Goal: Task Accomplishment & Management: Use online tool/utility

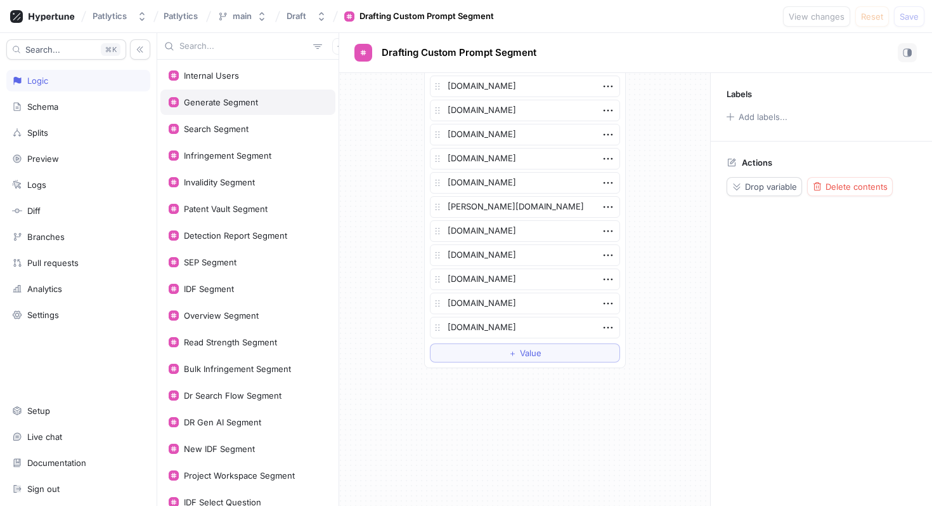
click at [261, 112] on div "Generate Segment" at bounding box center [247, 101] width 175 height 25
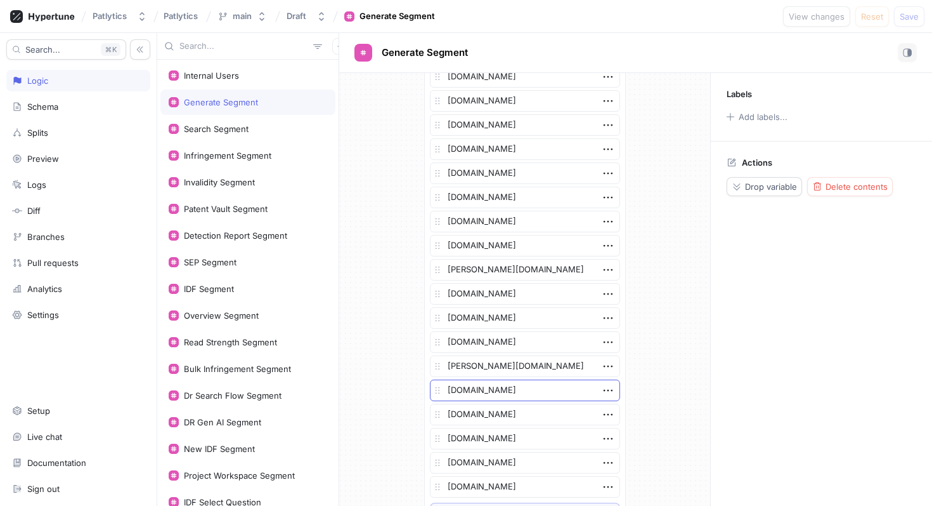
scroll to position [1792, 0]
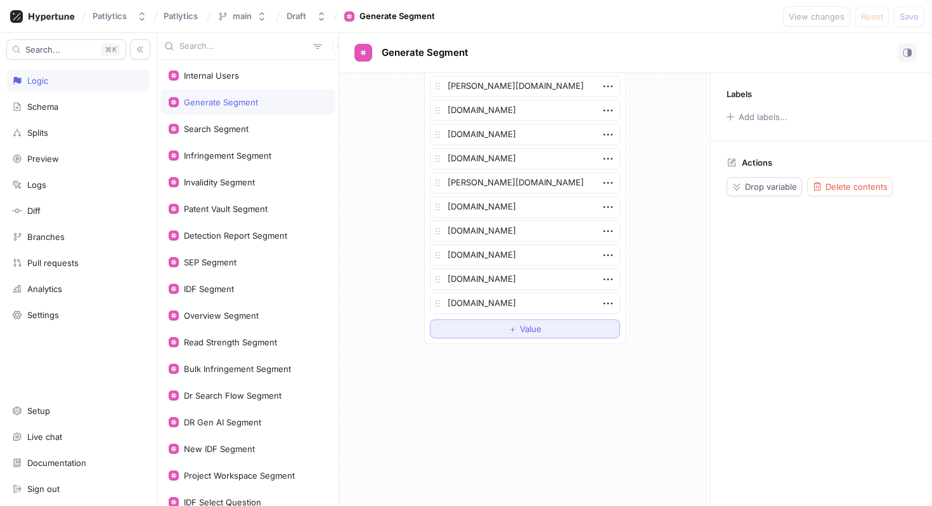
click at [497, 324] on button "＋ Value" at bounding box center [525, 328] width 190 height 19
type textarea "x"
type textarea "gm"
type textarea "x"
type textarea "gma"
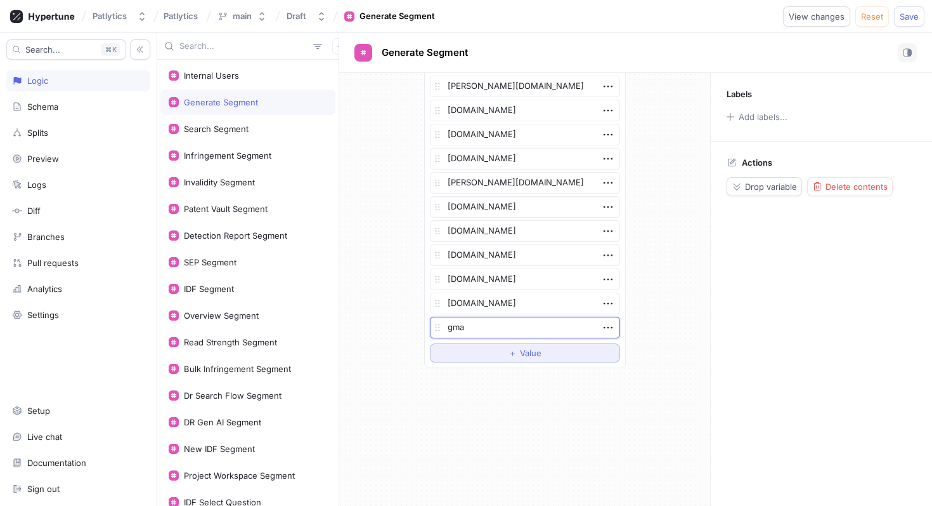
type textarea "x"
type textarea "gmail"
type textarea "x"
type textarea "gmail."
type textarea "x"
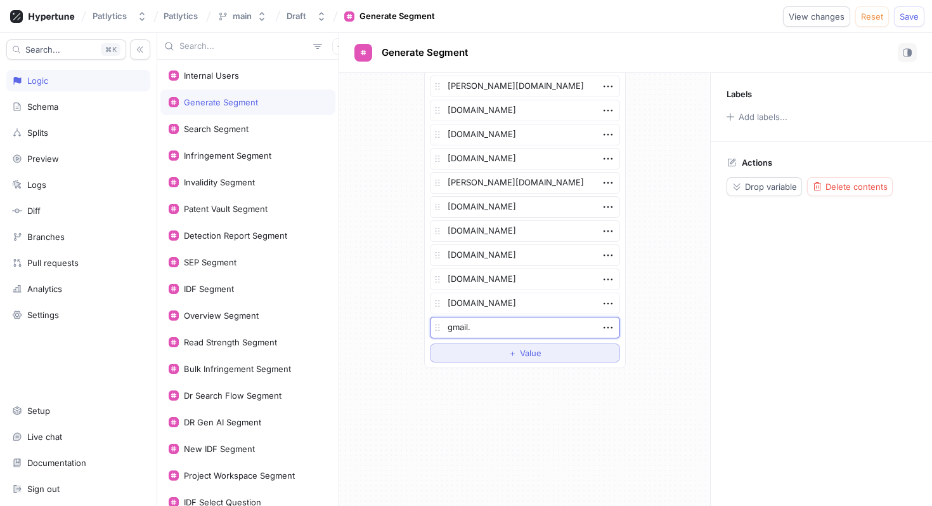
type textarea "gmail.c"
type textarea "x"
type textarea "[DOMAIN_NAME]"
type textarea "x"
type textarea "[DOMAIN_NAME]"
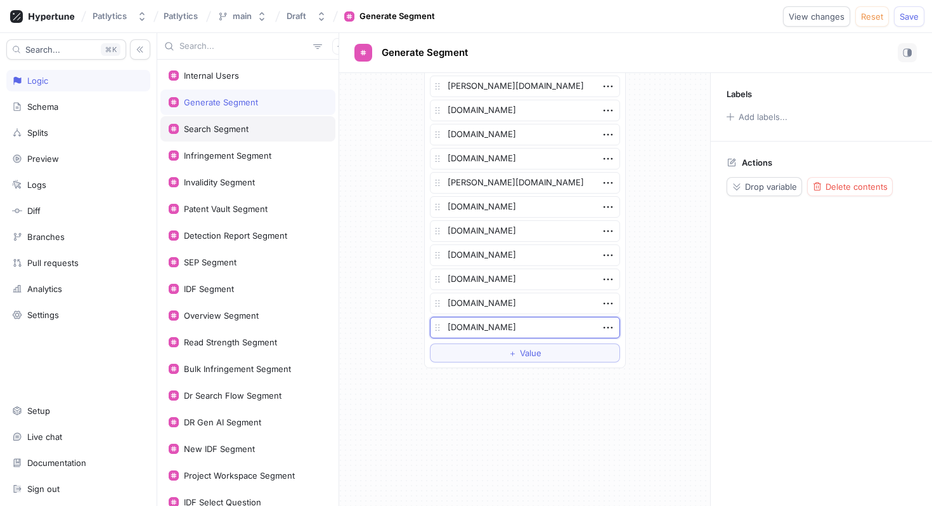
click at [298, 129] on div "Search Segment" at bounding box center [248, 129] width 159 height 10
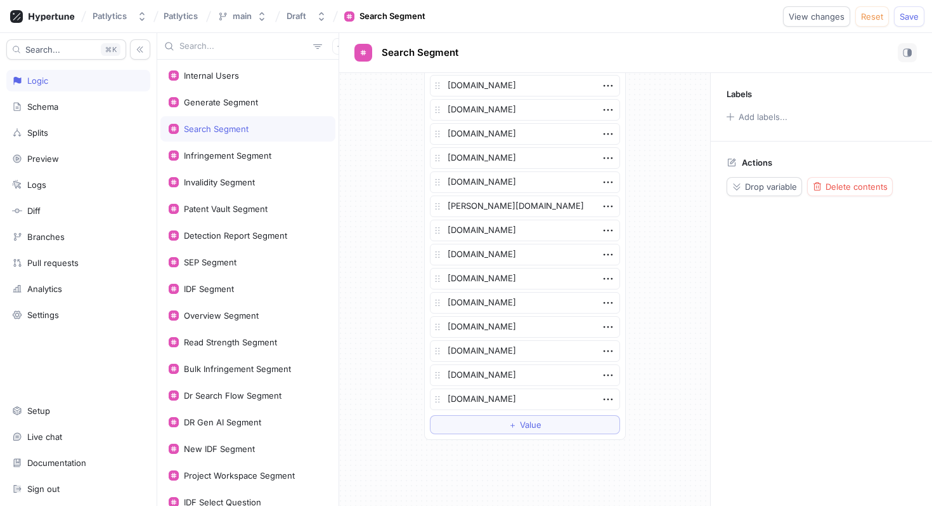
scroll to position [2443, 0]
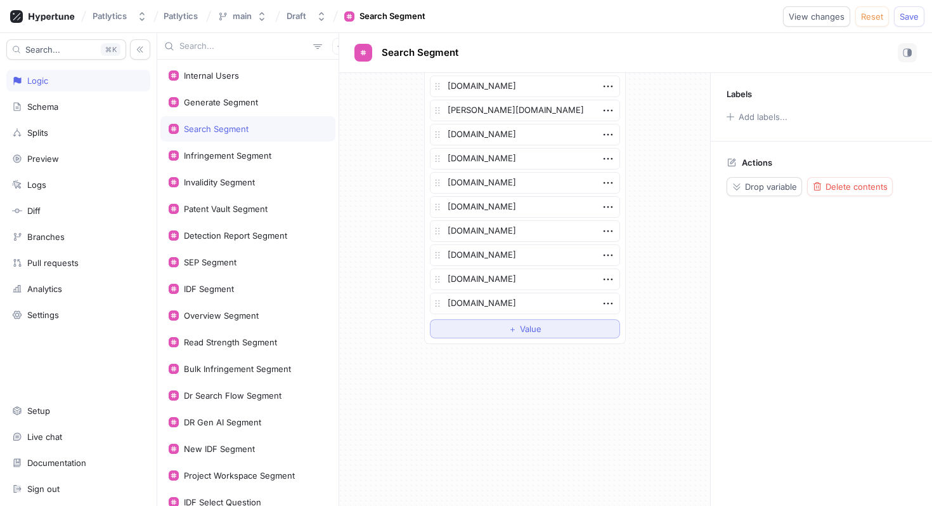
click at [471, 327] on button "＋ Value" at bounding box center [525, 328] width 190 height 19
type textarea "x"
type textarea "[DOMAIN_NAME]"
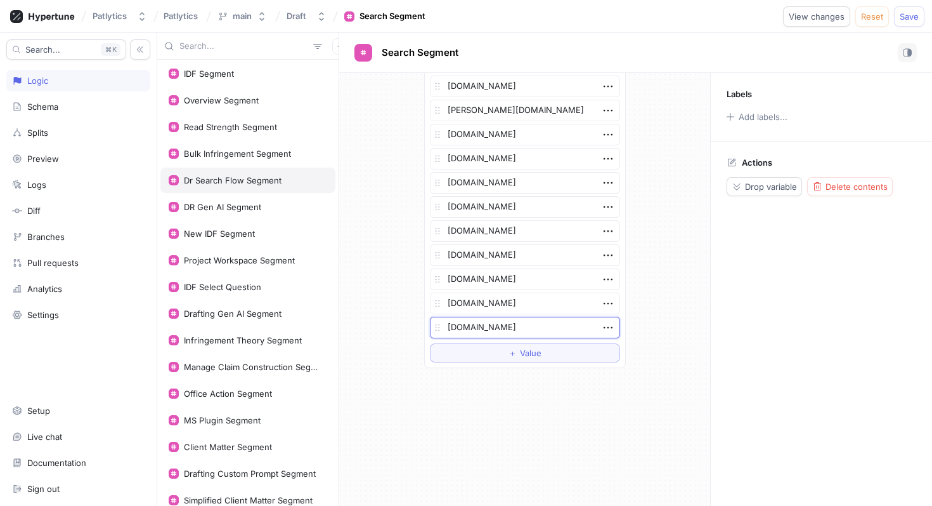
scroll to position [218, 0]
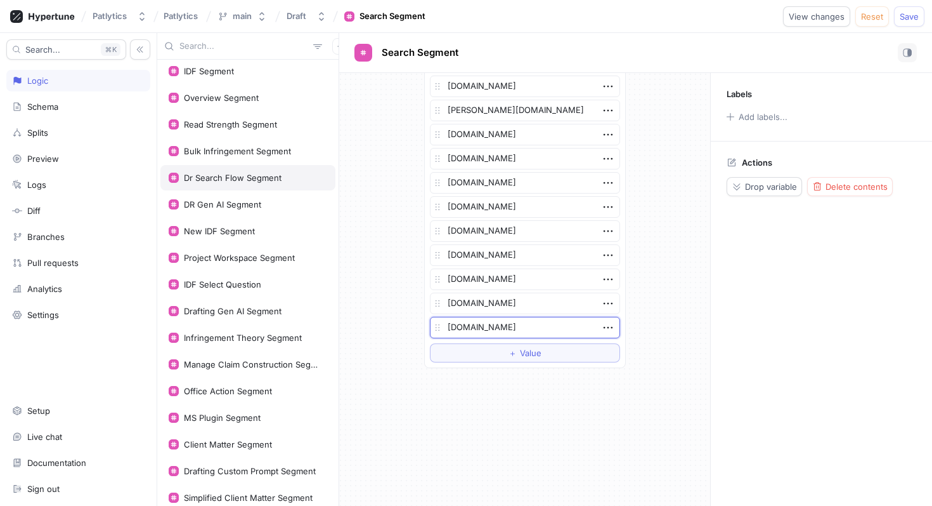
type textarea "x"
type textarea "[DOMAIN_NAME]"
click at [259, 389] on div "Office Action Segment" at bounding box center [228, 391] width 88 height 10
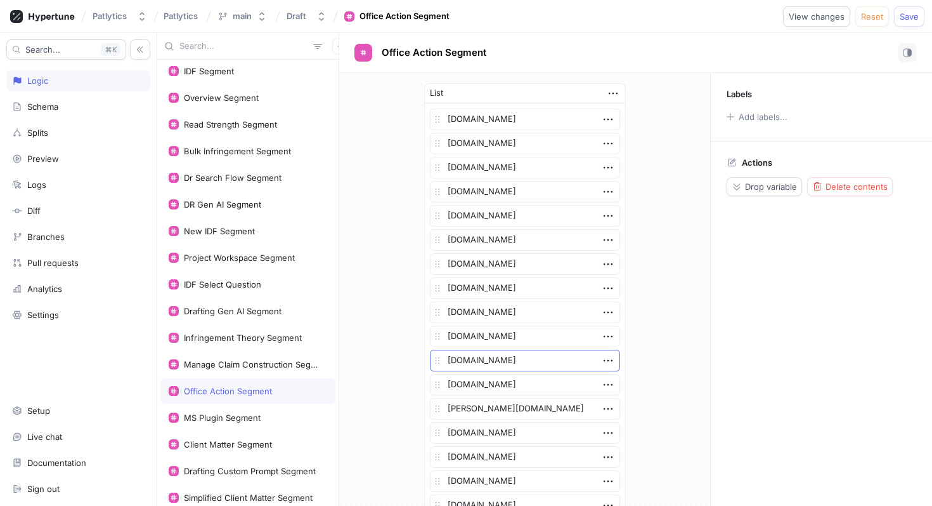
scroll to position [322, 0]
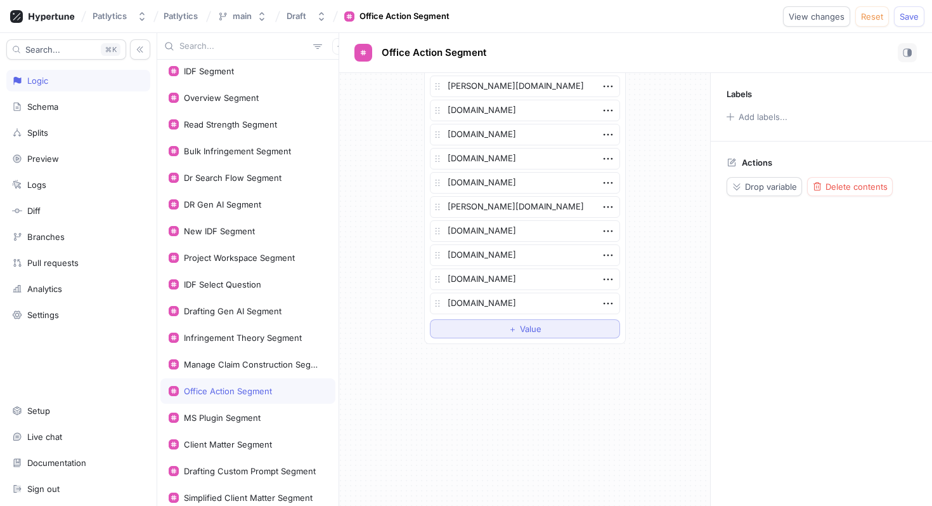
click at [468, 327] on button "＋ Value" at bounding box center [525, 328] width 190 height 19
type textarea "x"
type textarea "[DOMAIN_NAME]"
type textarea "x"
type textarea "[DOMAIN_NAME]"
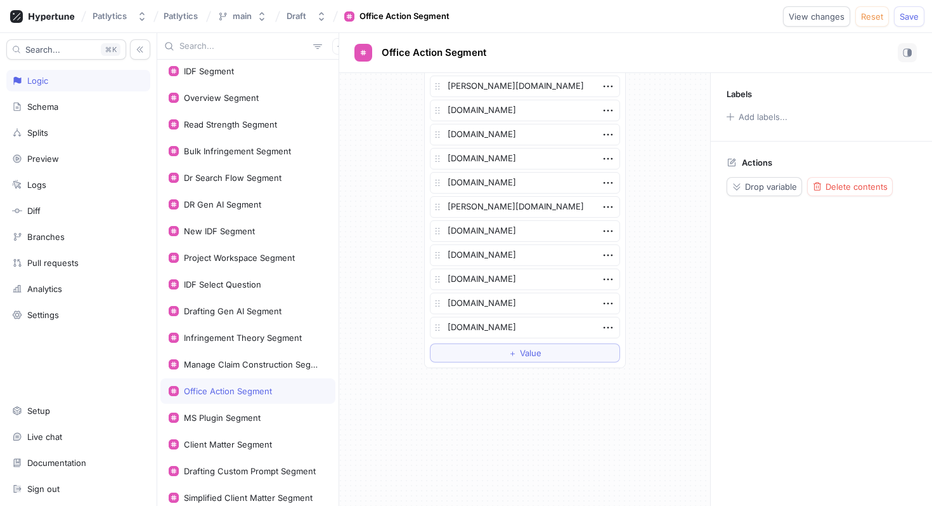
click at [688, 241] on div "List [DOMAIN_NAME] [DOMAIN_NAME] [DOMAIN_NAME] [DOMAIN_NAME] [DOMAIN_NAME] [DOM…" at bounding box center [524, 64] width 371 height 627
click at [913, 19] on span "Save" at bounding box center [909, 17] width 19 height 8
type textarea "x"
